Goal: Task Accomplishment & Management: Manage account settings

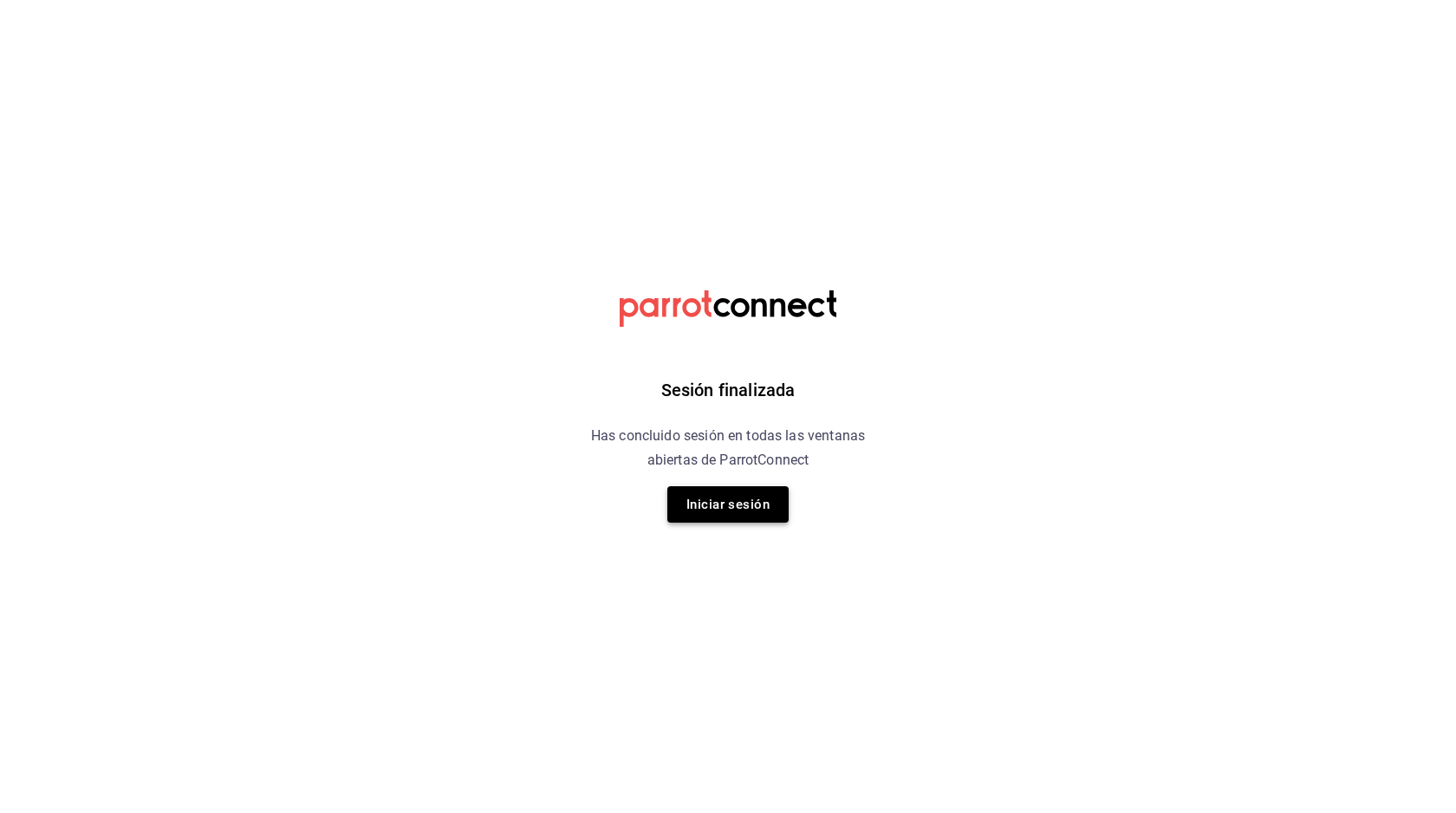
click at [704, 505] on button "Iniciar sesión" at bounding box center [728, 504] width 121 height 36
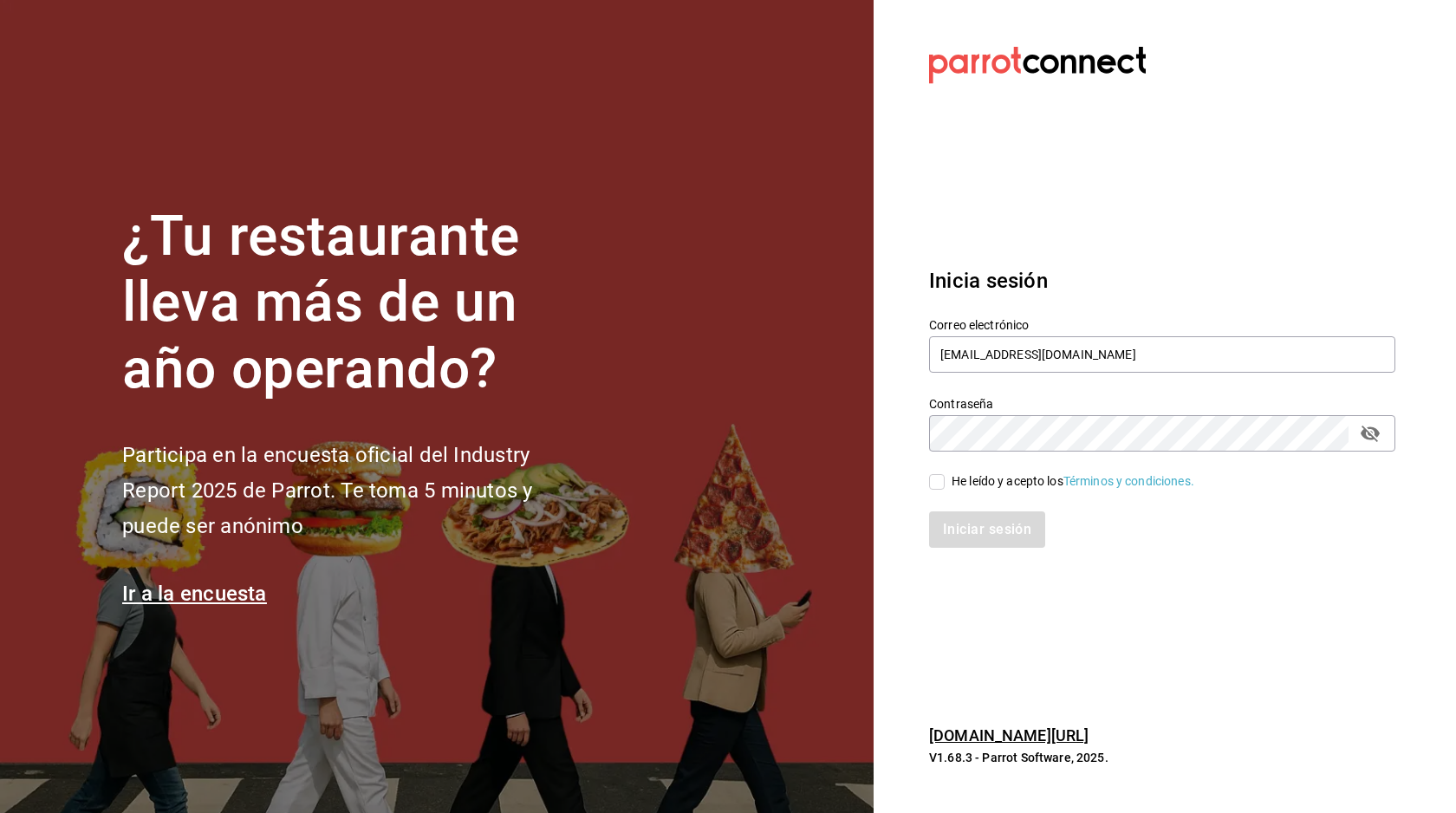
click at [944, 480] on span "He leído y acepto los Términos y condiciones." at bounding box center [1069, 482] width 250 height 18
click at [944, 480] on input "He leído y acepto los Términos y condiciones." at bounding box center [936, 482] width 15 height 15
checkbox input "true"
click at [985, 520] on button "Iniciar sesión" at bounding box center [988, 530] width 118 height 36
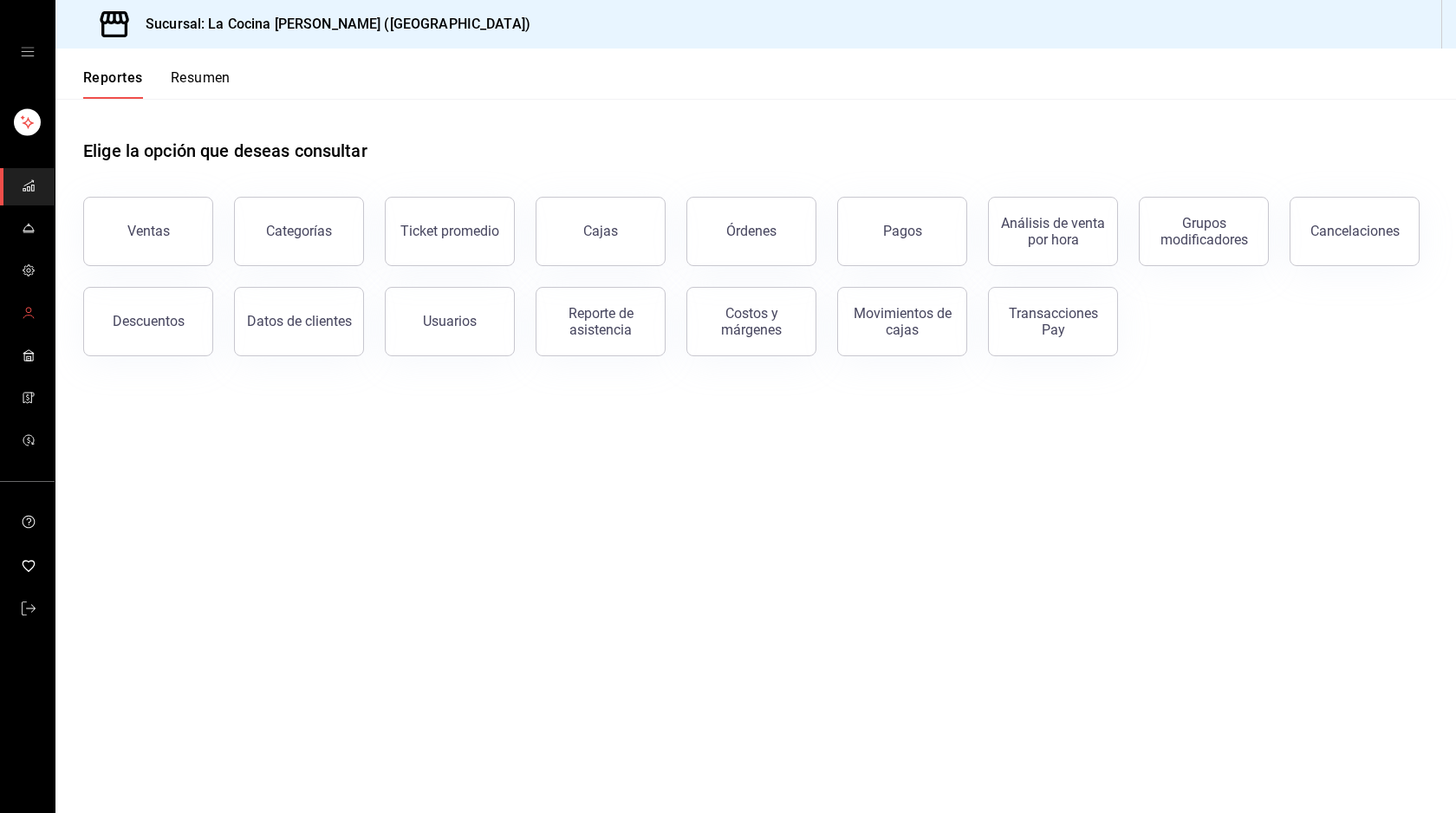
drag, startPoint x: 1061, startPoint y: 340, endPoint x: 31, endPoint y: 515, distance: 1044.8
click at [31, 510] on div "Sucursal: La Cocina [PERSON_NAME] ([GEOGRAPHIC_DATA]) Reportes Resumen Elige la…" at bounding box center [728, 406] width 1456 height 813
click at [31, 45] on icon "open drawer" at bounding box center [27, 52] width 14 height 14
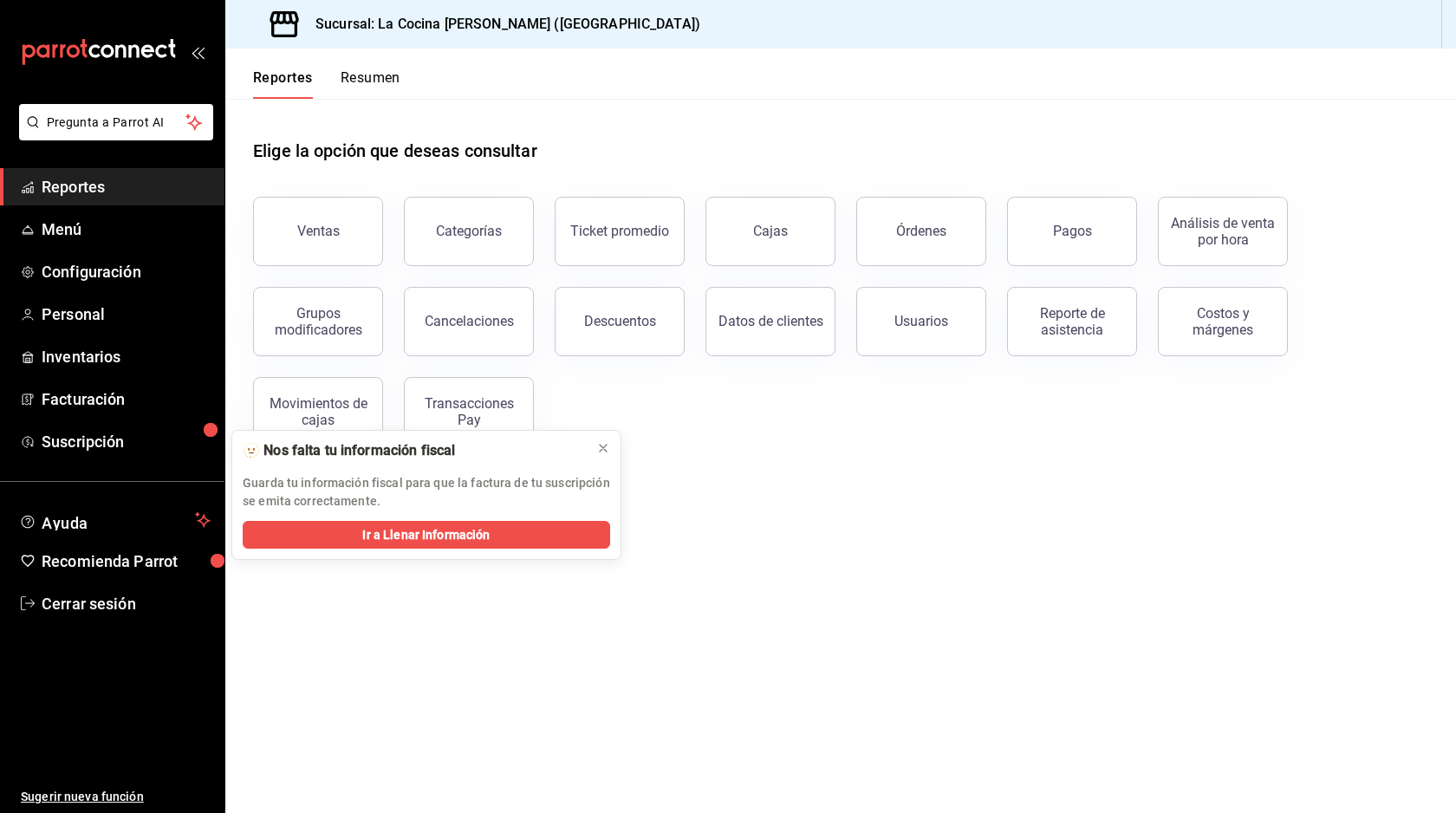
click at [1141, 113] on div "Elige la opción que deseas consultar" at bounding box center [841, 137] width 1175 height 77
click at [603, 448] on icon at bounding box center [603, 448] width 7 height 7
